Goal: Task Accomplishment & Management: Complete application form

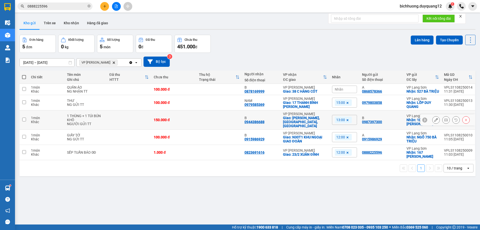
click at [24, 120] on input "checkbox" at bounding box center [24, 120] width 4 height 4
checkbox input "true"
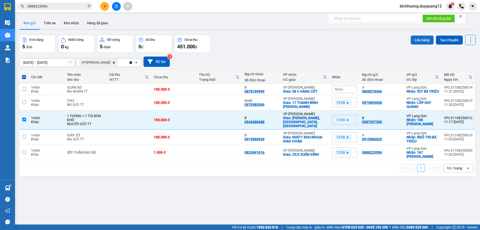
click at [417, 40] on button "Lên hàng" at bounding box center [422, 40] width 23 height 9
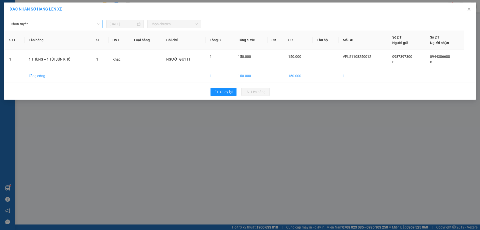
click at [98, 25] on span "Chọn tuyến" at bounding box center [55, 24] width 89 height 8
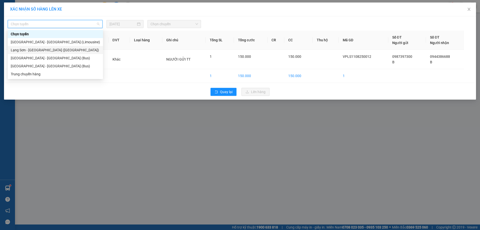
click at [35, 50] on div "Lạng Sơn - [GEOGRAPHIC_DATA] ([GEOGRAPHIC_DATA])" at bounding box center [55, 50] width 89 height 6
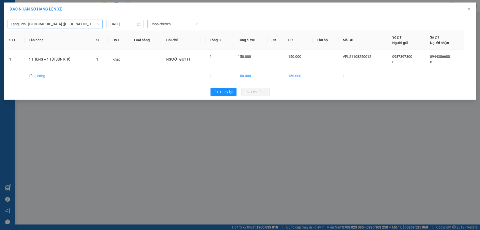
click at [197, 25] on span "Chọn chuyến" at bounding box center [175, 24] width 48 height 8
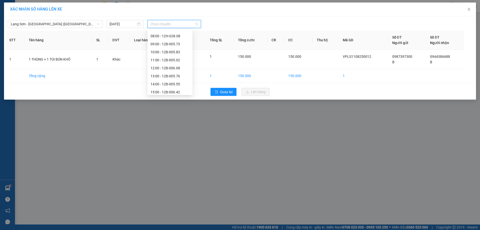
scroll to position [47, 0]
click at [167, 75] on div "13:00 - 12B-005.76" at bounding box center [170, 76] width 39 height 6
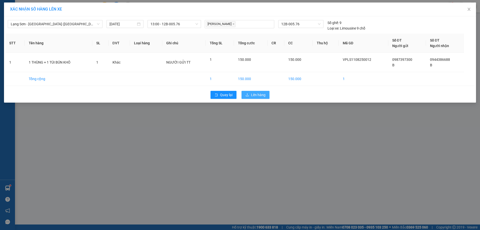
drag, startPoint x: 258, startPoint y: 95, endPoint x: 295, endPoint y: 86, distance: 38.1
click at [260, 95] on span "Lên hàng" at bounding box center [258, 95] width 15 height 6
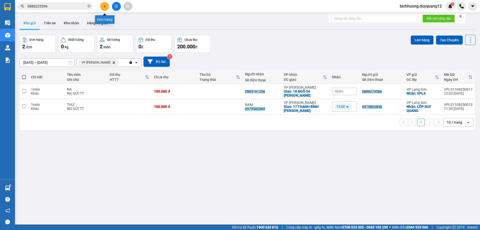
click at [104, 5] on icon "plus" at bounding box center [105, 7] width 4 height 4
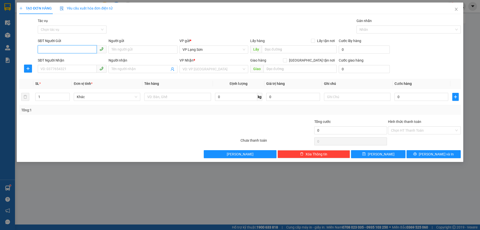
click at [59, 49] on input "SĐT Người Gửi" at bounding box center [67, 49] width 59 height 8
paste input "0913615667"
click at [42, 49] on input "0913615667" at bounding box center [67, 49] width 59 height 8
type input "0913615667"
click at [59, 58] on div "0913615667 - A" at bounding box center [72, 60] width 63 height 6
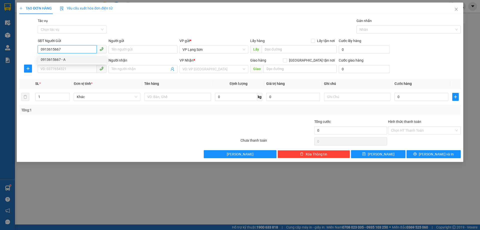
type input "A"
checkbox input "true"
type input "17 [PERSON_NAME]"
click at [206, 50] on span "VP Lạng Sơn" at bounding box center [214, 50] width 63 height 8
type input "0913615667"
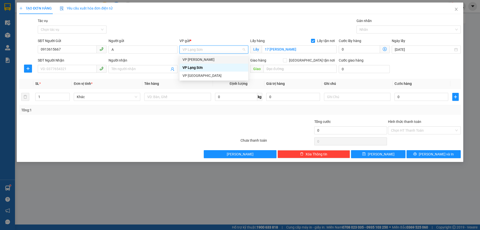
click at [194, 60] on div "VP [PERSON_NAME]" at bounding box center [214, 60] width 63 height 6
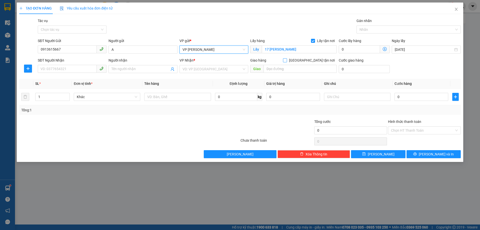
click at [287, 60] on input "[GEOGRAPHIC_DATA] tận nơi" at bounding box center [285, 60] width 4 height 4
checkbox input "true"
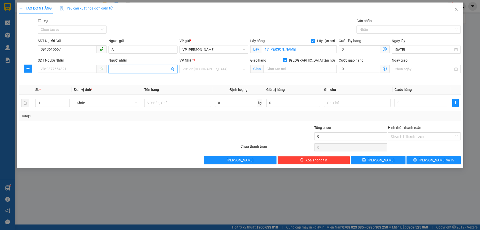
click at [124, 69] on input "Người nhận" at bounding box center [141, 69] width 58 height 6
type input "B"
click at [231, 69] on input "search" at bounding box center [212, 69] width 59 height 8
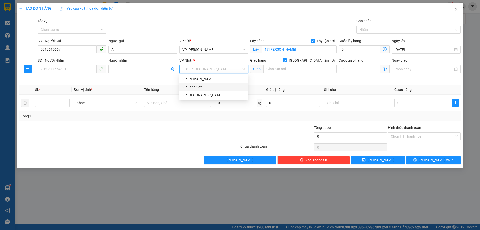
click at [195, 89] on div "VP Lạng Sơn" at bounding box center [214, 87] width 63 height 6
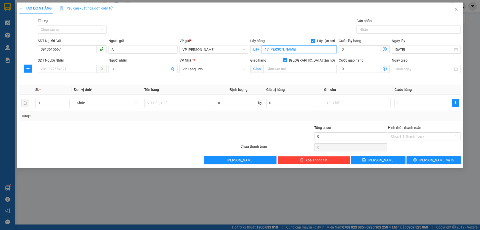
click at [262, 50] on input "17 [PERSON_NAME]" at bounding box center [299, 49] width 75 height 8
type input "NGÕ 17 [PERSON_NAME]"
click at [413, 67] on input "Ngày giao" at bounding box center [424, 69] width 58 height 6
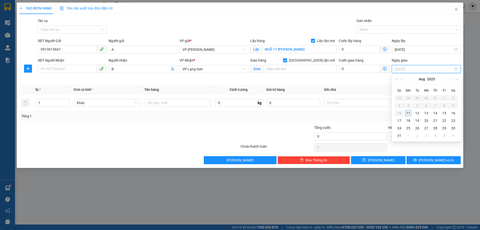
type input "[DATE]"
click at [407, 116] on div "11" at bounding box center [408, 113] width 6 height 6
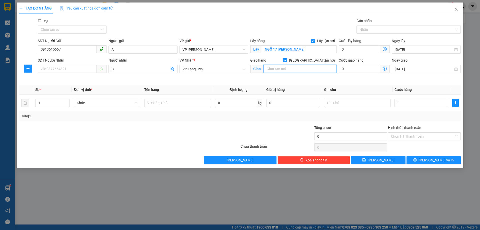
click at [299, 72] on input "text" at bounding box center [300, 69] width 73 height 8
click at [458, 10] on icon "close" at bounding box center [456, 9] width 4 height 4
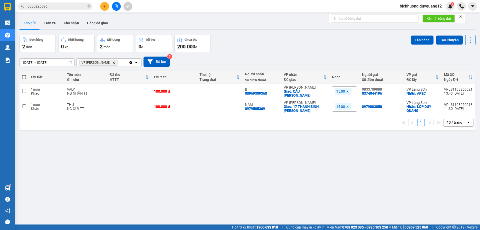
click at [48, 6] on input "0888225596" at bounding box center [57, 7] width 59 height 6
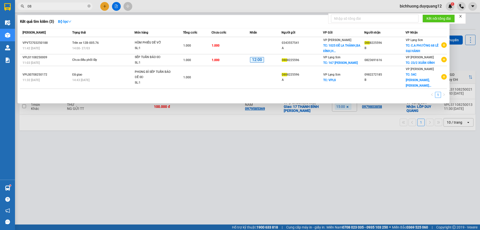
type input "0"
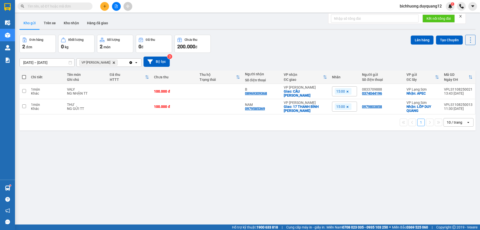
paste input "0349444555"
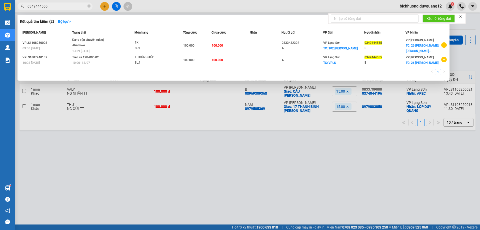
type input "0349444555"
